Goal: Task Accomplishment & Management: Use online tool/utility

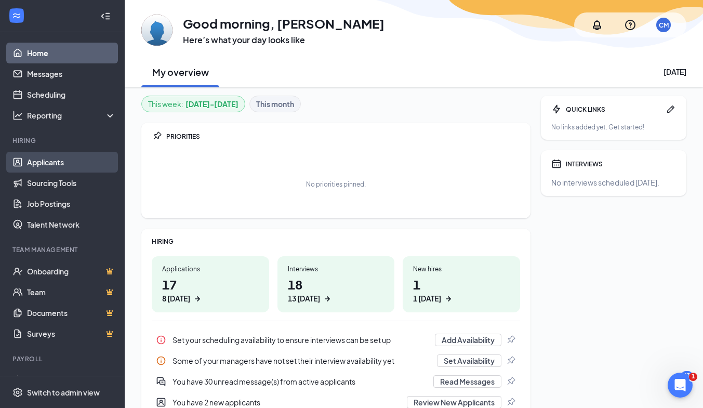
click at [58, 165] on link "Applicants" at bounding box center [71, 162] width 89 height 21
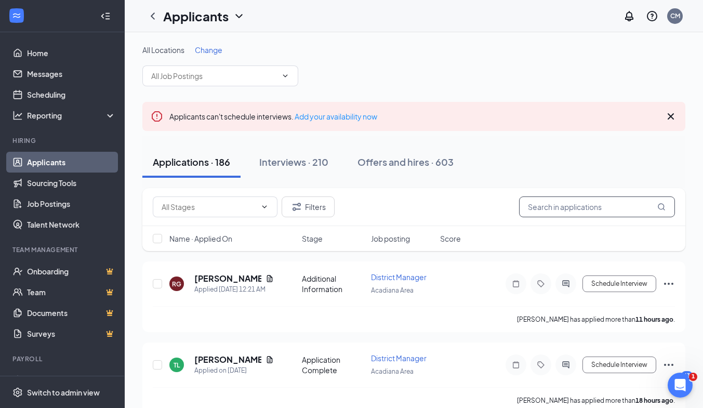
click at [563, 203] on input "text" at bounding box center [597, 206] width 156 height 21
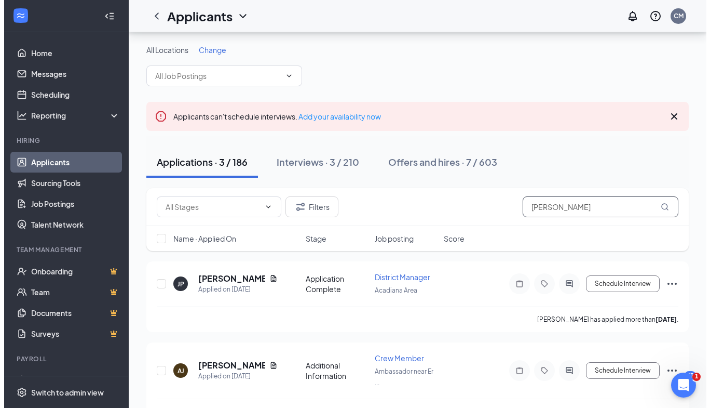
scroll to position [79, 0]
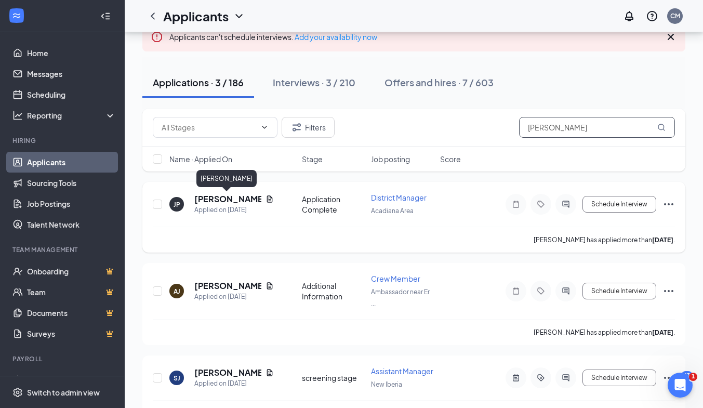
type input "[PERSON_NAME]"
click at [211, 201] on h5 "[PERSON_NAME]" at bounding box center [227, 198] width 67 height 11
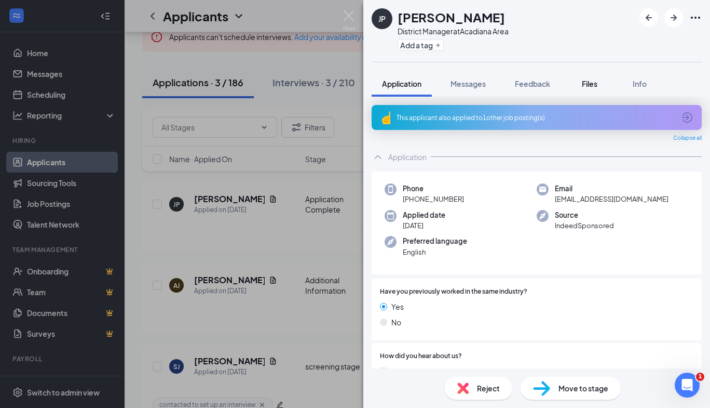
click at [592, 83] on span "Files" at bounding box center [590, 83] width 16 height 9
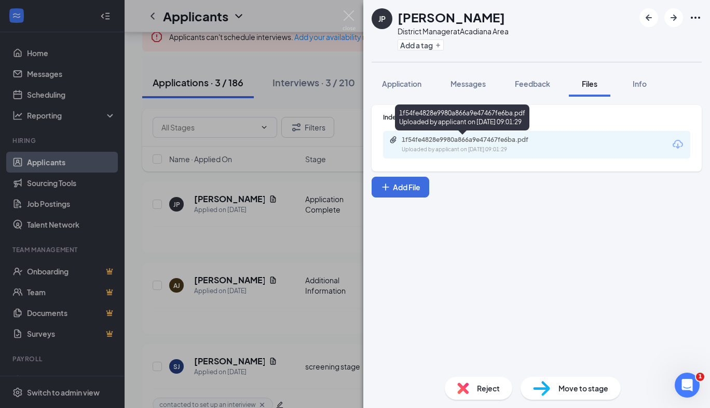
click at [494, 147] on div "Uploaded by applicant on Aug 14, 2025 at 09:01:29" at bounding box center [480, 149] width 156 height 8
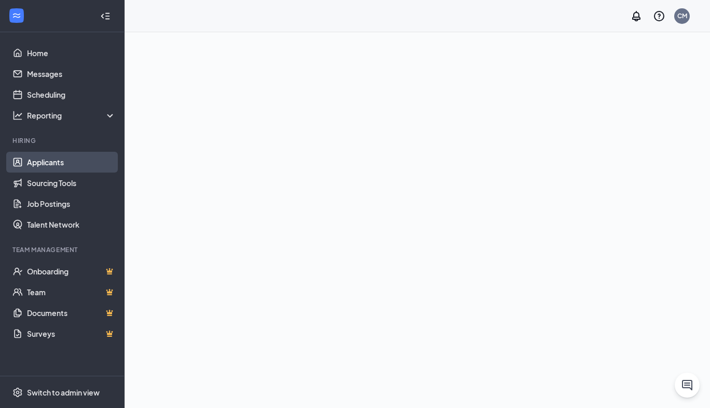
click at [35, 159] on link "Applicants" at bounding box center [71, 162] width 89 height 21
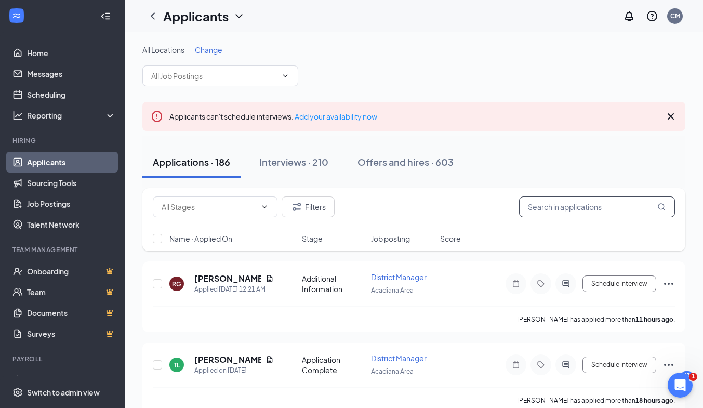
click at [602, 206] on input "text" at bounding box center [597, 206] width 156 height 21
type input "[PERSON_NAME]"
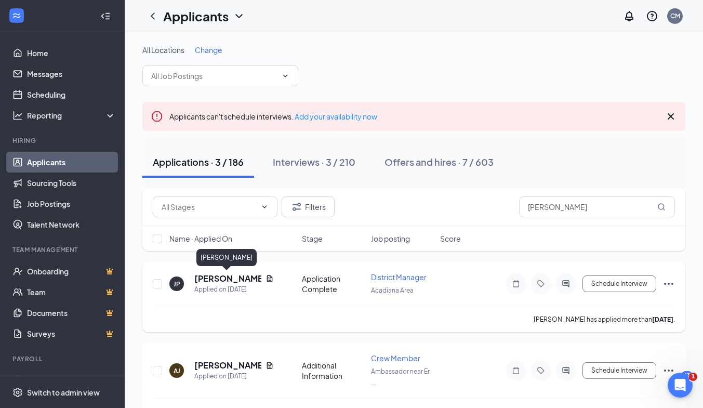
click at [222, 276] on h5 "[PERSON_NAME]" at bounding box center [227, 278] width 67 height 11
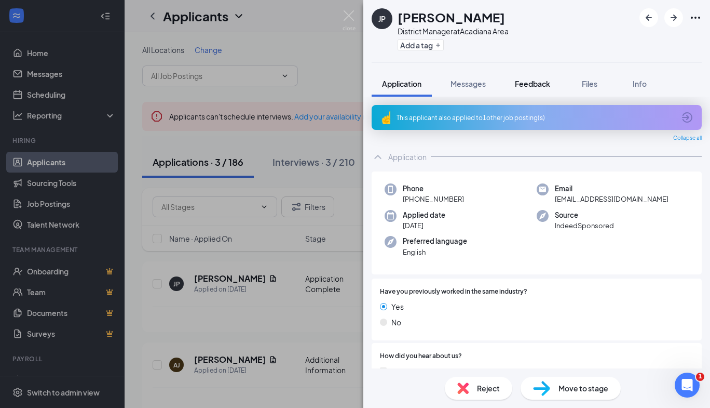
click at [541, 83] on span "Feedback" at bounding box center [532, 83] width 35 height 9
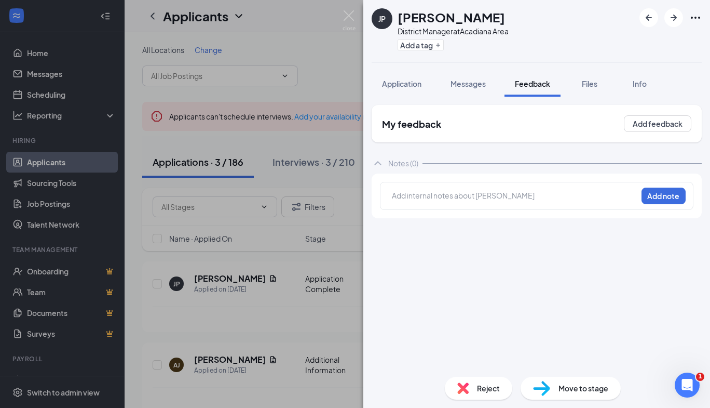
click at [494, 204] on div "Add internal notes about [PERSON_NAME] Add note" at bounding box center [537, 196] width 314 height 28
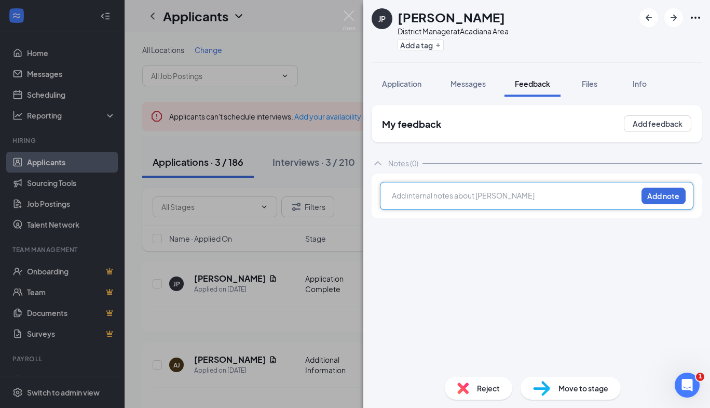
click at [491, 198] on div at bounding box center [515, 195] width 245 height 11
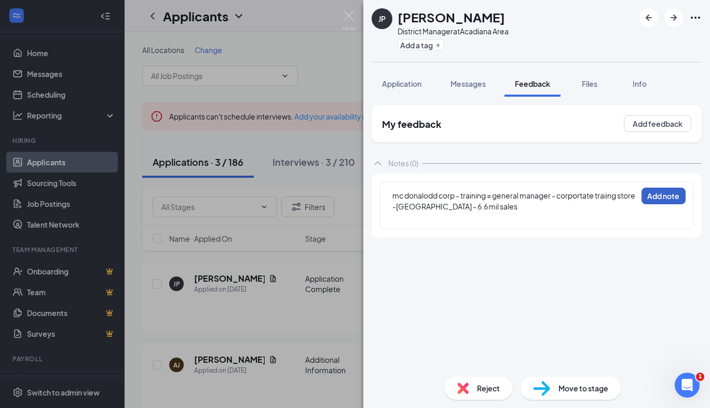
click at [666, 199] on button "Add note" at bounding box center [664, 195] width 44 height 17
